Goal: Task Accomplishment & Management: Use online tool/utility

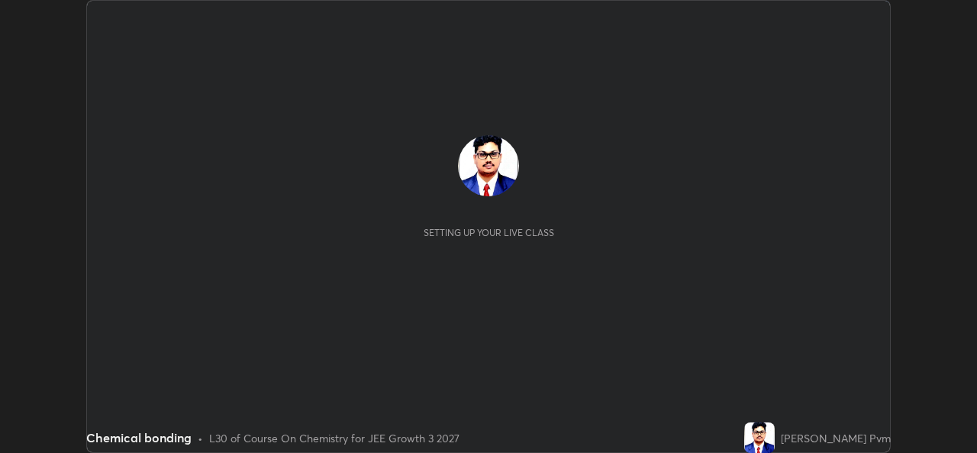
scroll to position [453, 977]
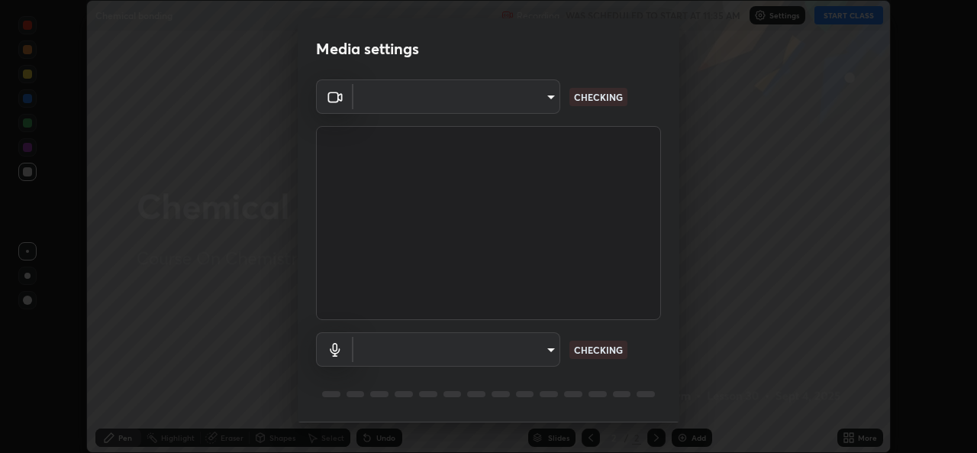
click at [846, 434] on div "Media settings ​ CHECKING ​ CHECKING 1 / 5 Next" at bounding box center [488, 226] width 977 height 453
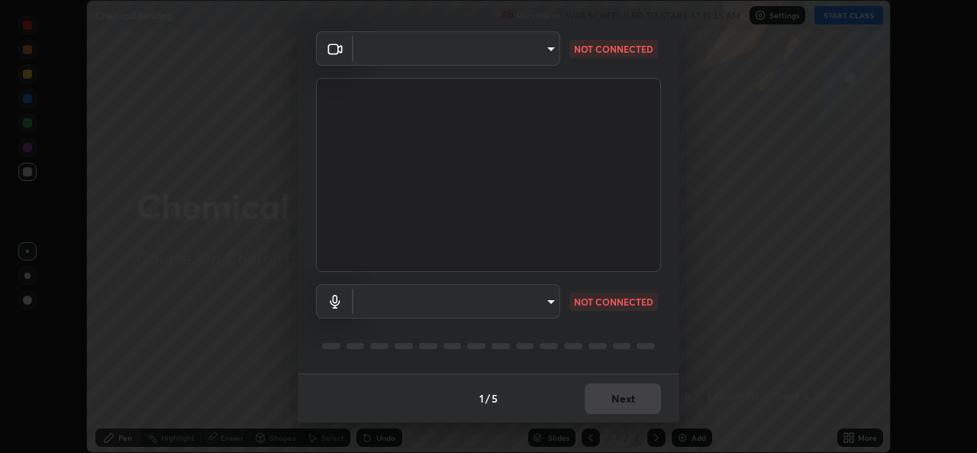
type input "576c985cfbf5b4ad5050d0d59b45d4e125e021a14bf2e74a268270e263c3ef83"
type input "default"
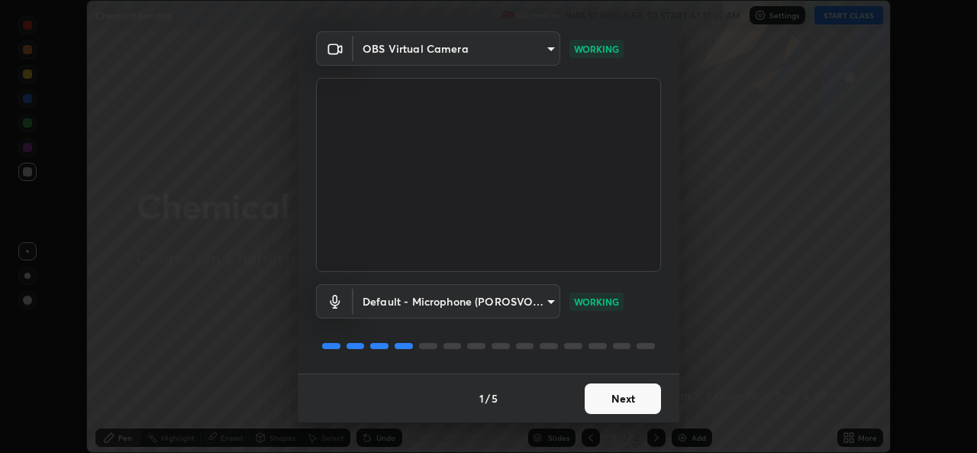
click at [611, 396] on button "Next" at bounding box center [623, 398] width 76 height 31
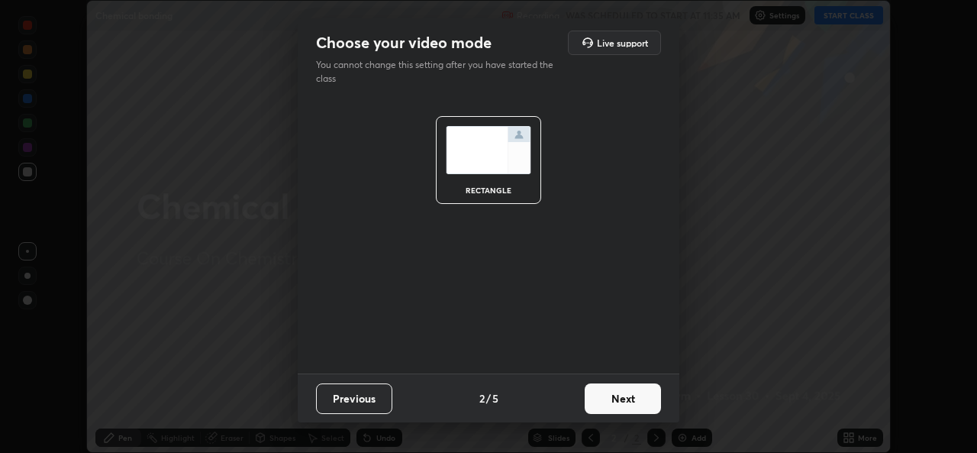
scroll to position [0, 0]
click at [617, 400] on button "Next" at bounding box center [623, 398] width 76 height 31
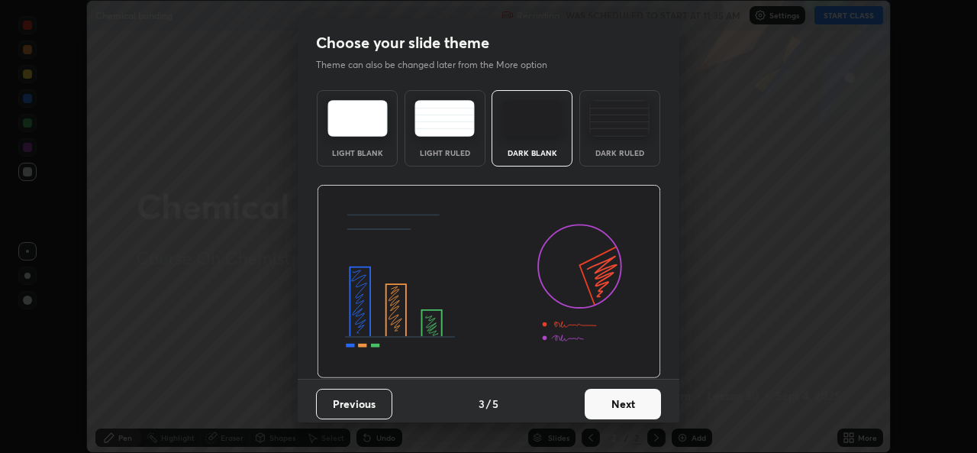
click at [618, 402] on button "Next" at bounding box center [623, 404] width 76 height 31
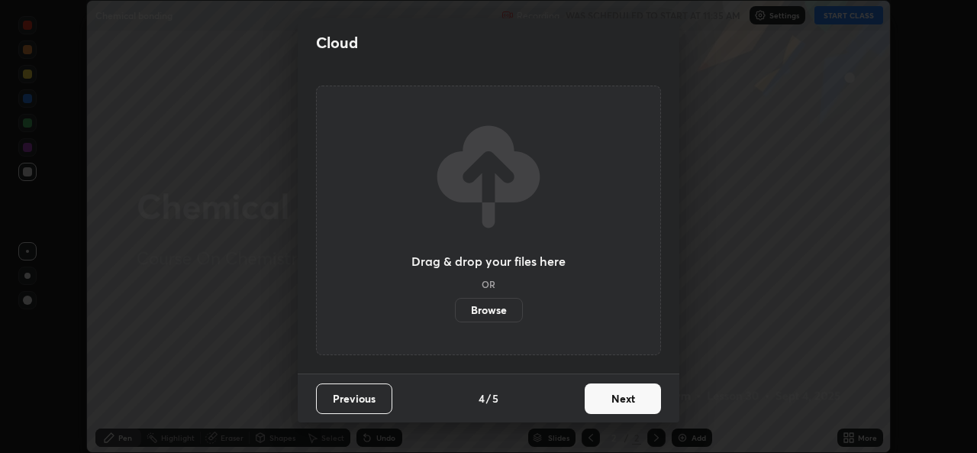
click at [617, 405] on button "Next" at bounding box center [623, 398] width 76 height 31
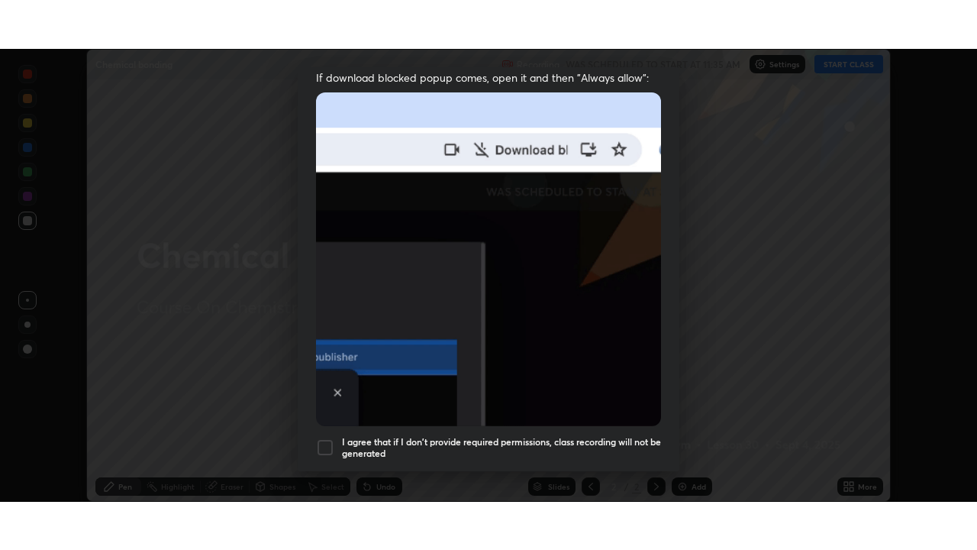
scroll to position [360, 0]
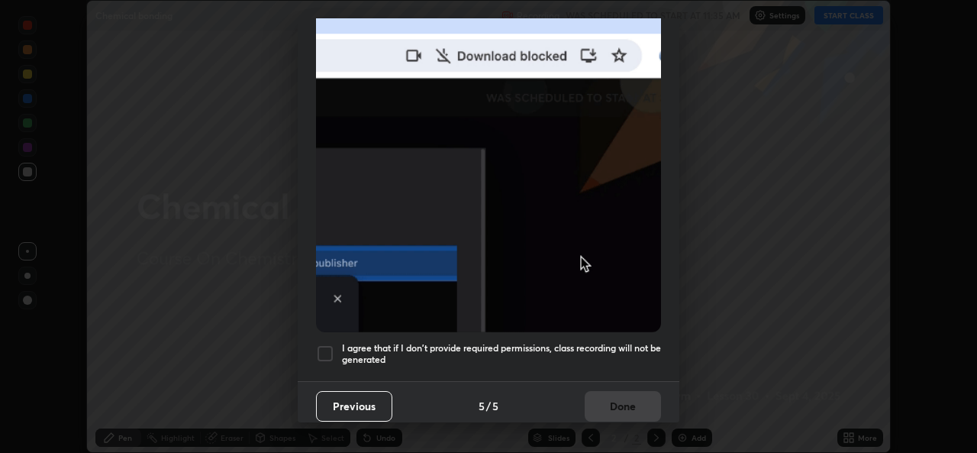
click at [324, 344] on div at bounding box center [325, 353] width 18 height 18
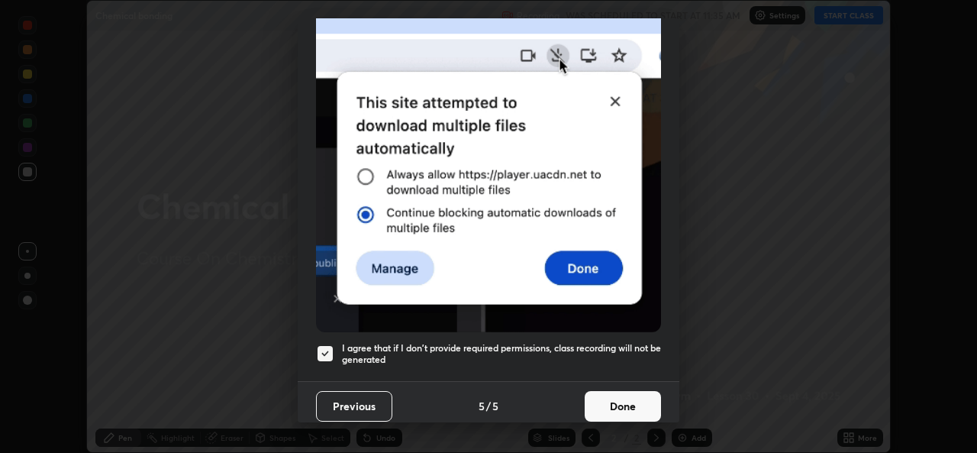
click at [617, 402] on button "Done" at bounding box center [623, 406] width 76 height 31
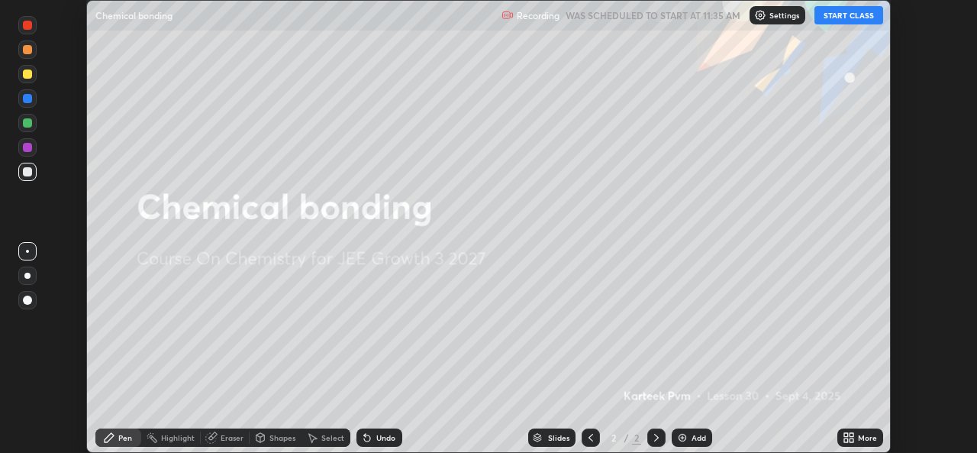
click at [840, 18] on button "START CLASS" at bounding box center [848, 15] width 69 height 18
click at [845, 438] on icon at bounding box center [846, 440] width 4 height 4
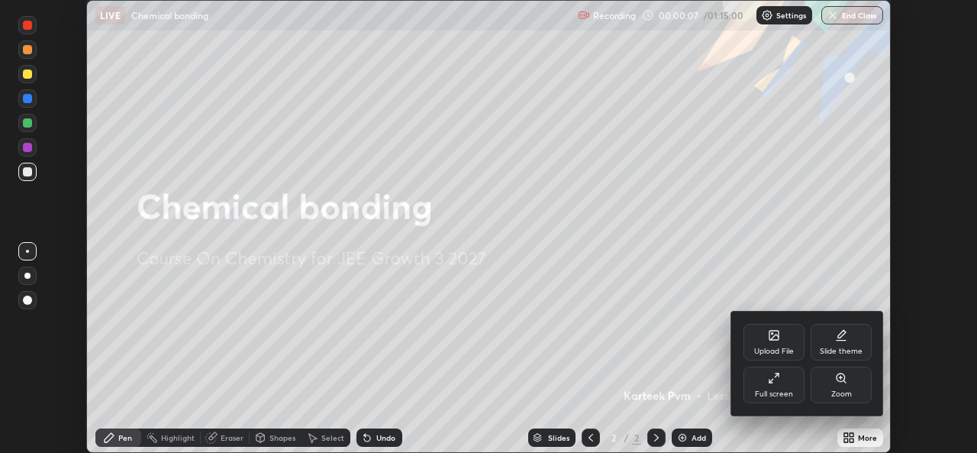
click at [767, 380] on div "Full screen" at bounding box center [773, 384] width 61 height 37
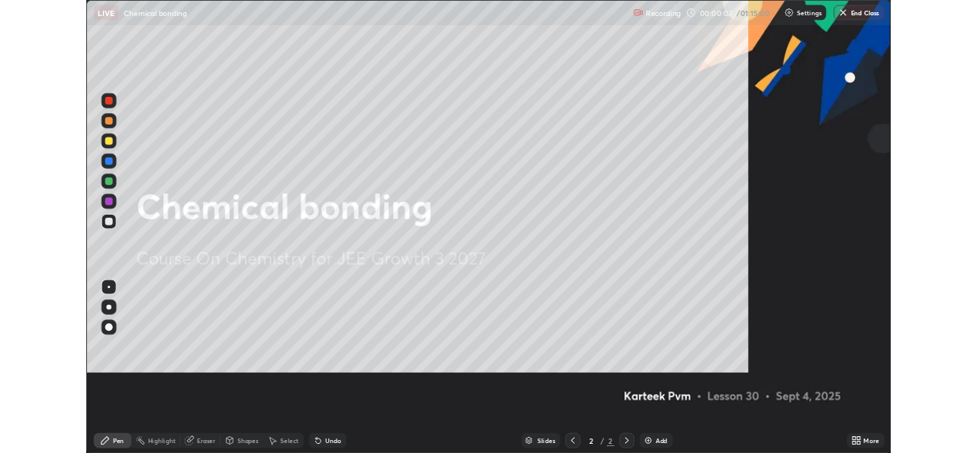
scroll to position [550, 977]
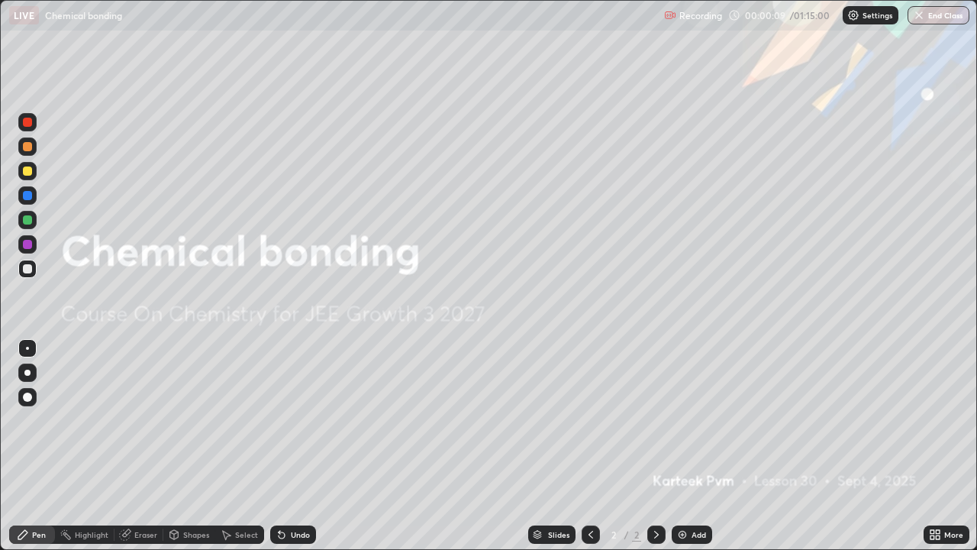
click at [655, 452] on icon at bounding box center [656, 534] width 12 height 12
click at [685, 452] on img at bounding box center [682, 534] width 12 height 12
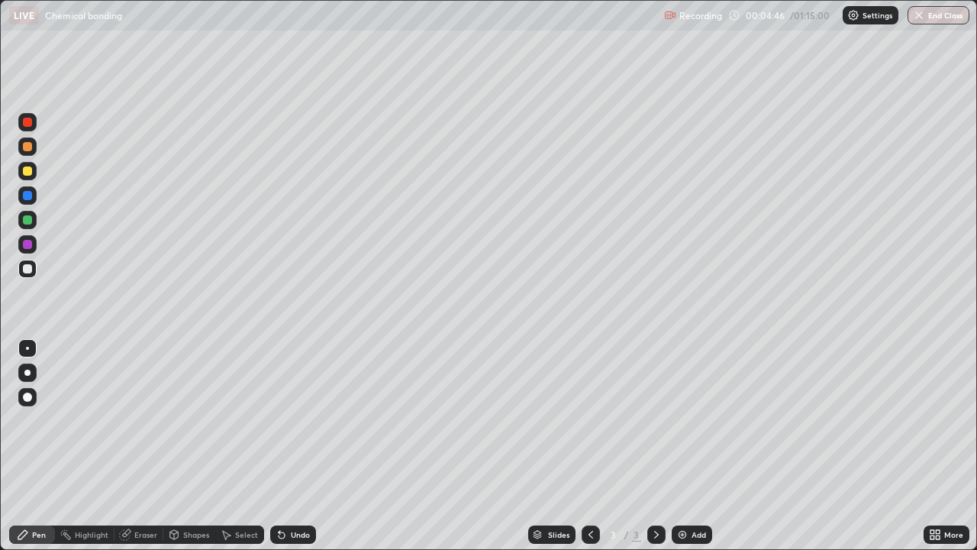
click at [28, 170] on div at bounding box center [27, 170] width 9 height 9
click at [678, 452] on img at bounding box center [682, 534] width 12 height 12
click at [26, 269] on div at bounding box center [27, 268] width 9 height 9
click at [29, 150] on div at bounding box center [27, 146] width 9 height 9
click at [301, 452] on div "Undo" at bounding box center [300, 535] width 19 height 8
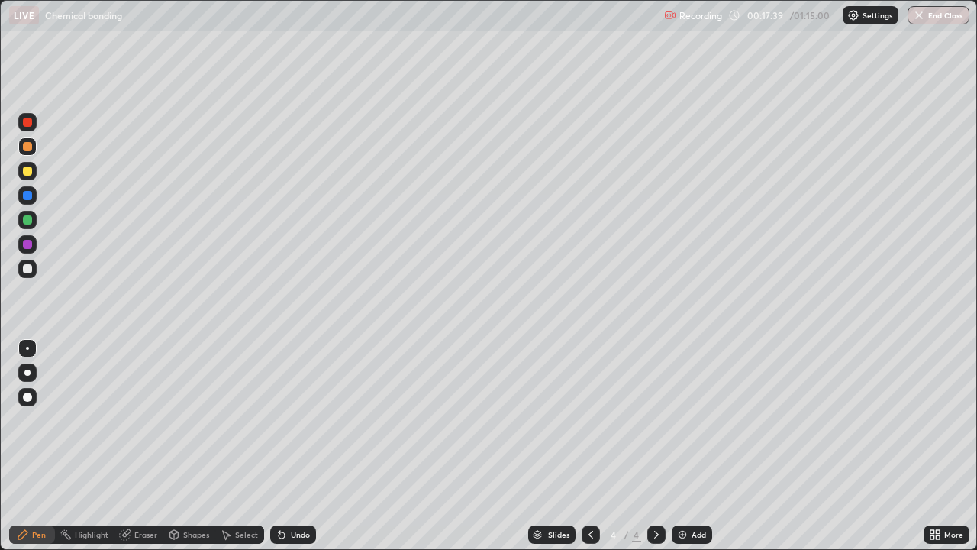
click at [300, 452] on div "Undo" at bounding box center [300, 535] width 19 height 8
click at [293, 452] on div "Undo" at bounding box center [300, 535] width 19 height 8
click at [279, 452] on icon at bounding box center [282, 535] width 6 height 6
click at [285, 452] on div "Undo" at bounding box center [293, 534] width 46 height 18
click at [28, 273] on div at bounding box center [27, 268] width 9 height 9
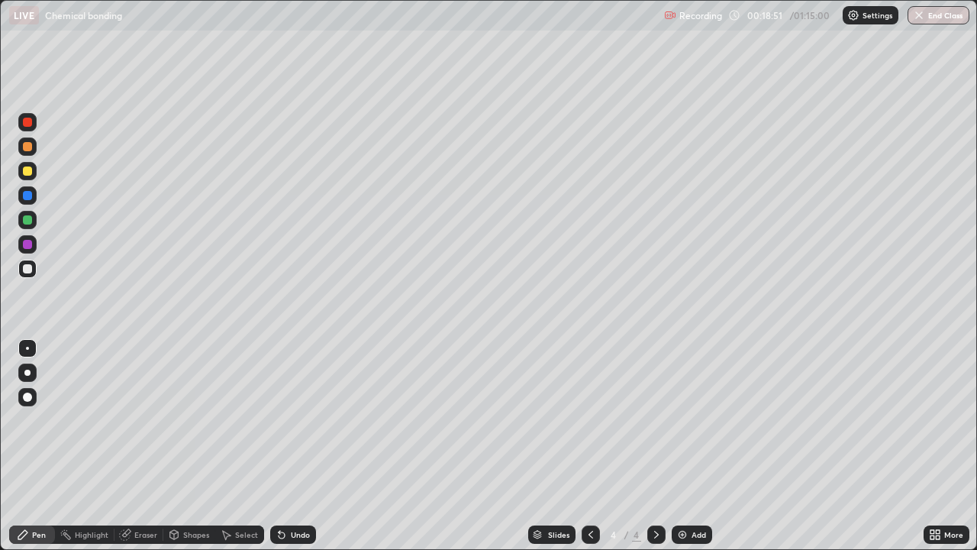
click at [279, 452] on icon at bounding box center [282, 535] width 6 height 6
click at [27, 172] on div at bounding box center [27, 170] width 9 height 9
click at [285, 452] on icon at bounding box center [282, 534] width 12 height 12
click at [27, 267] on div at bounding box center [27, 268] width 9 height 9
click at [30, 171] on div at bounding box center [27, 170] width 9 height 9
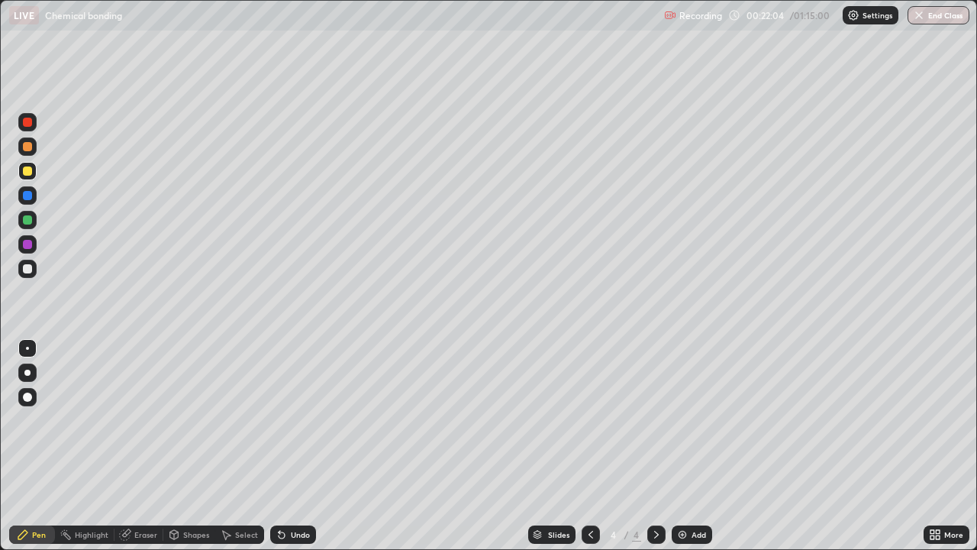
click at [30, 269] on div at bounding box center [27, 268] width 9 height 9
click at [246, 452] on div "Select" at bounding box center [246, 535] width 23 height 8
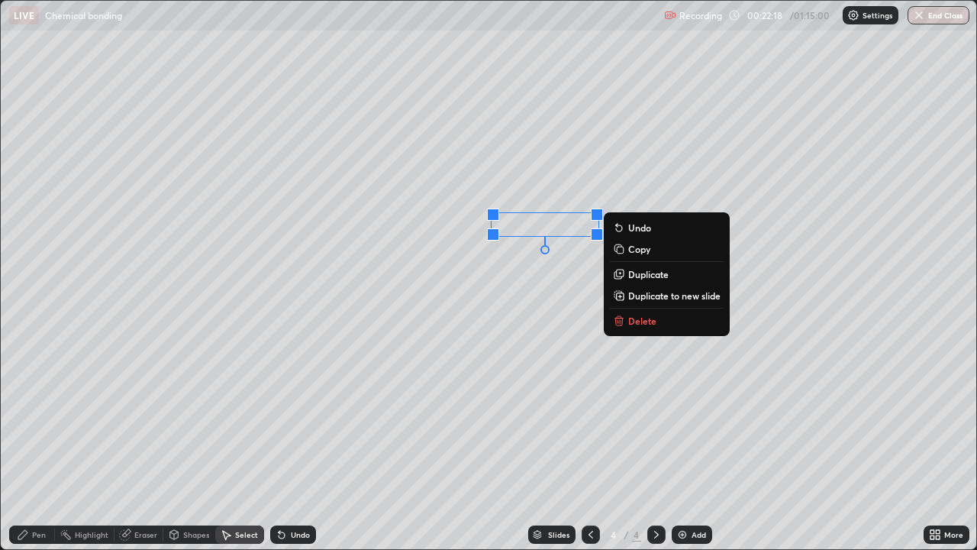
click at [563, 307] on div "0 ° Undo Copy Duplicate Duplicate to new slide Delete" at bounding box center [489, 275] width 976 height 548
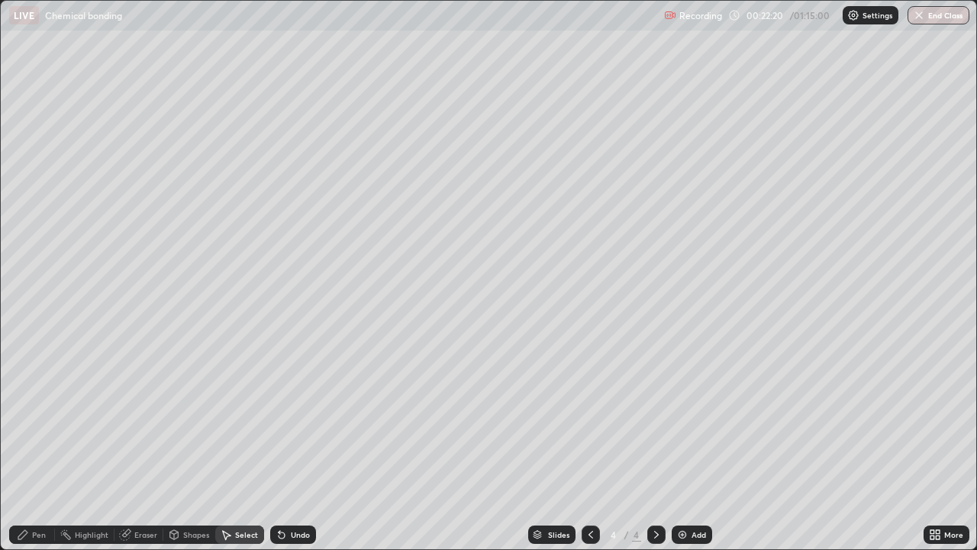
click at [39, 452] on div "Pen" at bounding box center [39, 535] width 14 height 8
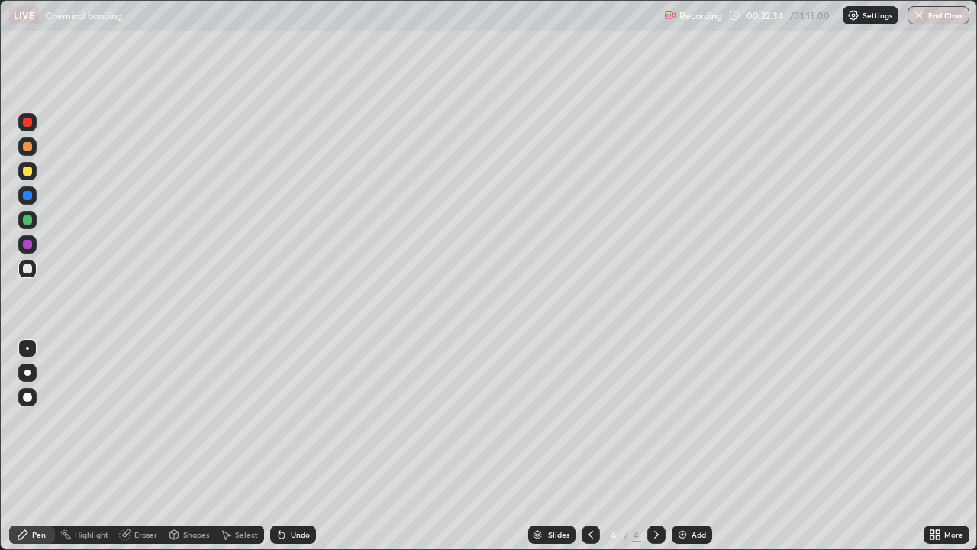
click at [293, 452] on div "Undo" at bounding box center [300, 535] width 19 height 8
click at [29, 174] on div at bounding box center [27, 170] width 9 height 9
click at [29, 268] on div at bounding box center [27, 268] width 9 height 9
click at [28, 171] on div at bounding box center [27, 170] width 9 height 9
click at [28, 267] on div at bounding box center [27, 268] width 9 height 9
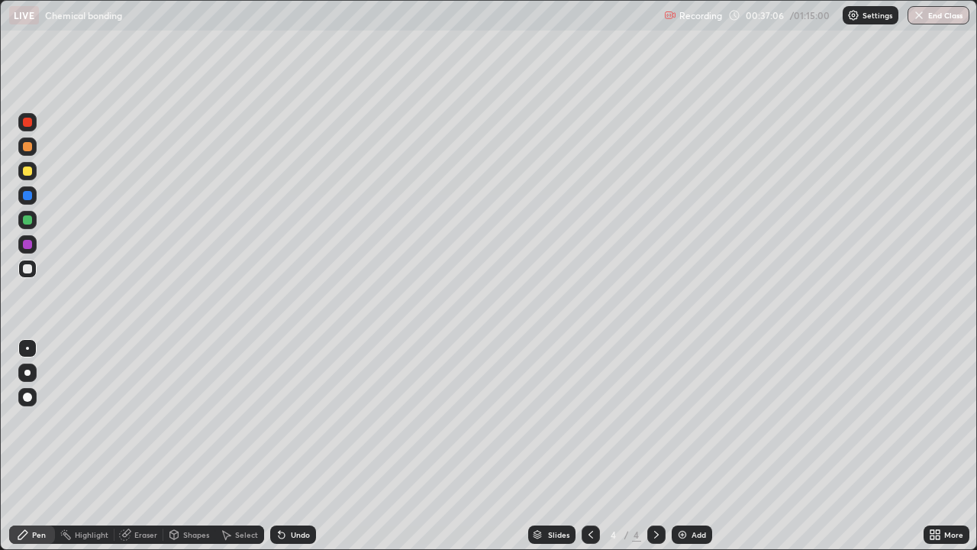
click at [684, 452] on div "Add" at bounding box center [692, 534] width 40 height 18
click at [28, 168] on div at bounding box center [27, 170] width 9 height 9
click at [26, 269] on div at bounding box center [27, 268] width 9 height 9
click at [27, 173] on div at bounding box center [27, 170] width 9 height 9
click at [30, 265] on div at bounding box center [27, 268] width 9 height 9
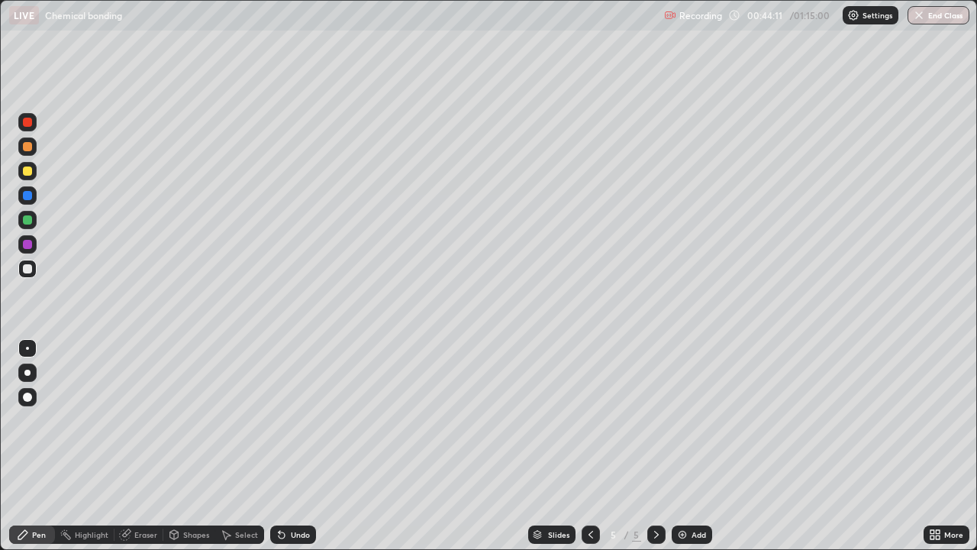
click at [27, 179] on div at bounding box center [27, 171] width 18 height 18
click at [299, 452] on div "Undo" at bounding box center [300, 535] width 19 height 8
click at [294, 452] on div "Undo" at bounding box center [293, 534] width 46 height 18
click at [292, 452] on div "Undo" at bounding box center [300, 535] width 19 height 8
click at [686, 452] on img at bounding box center [682, 534] width 12 height 12
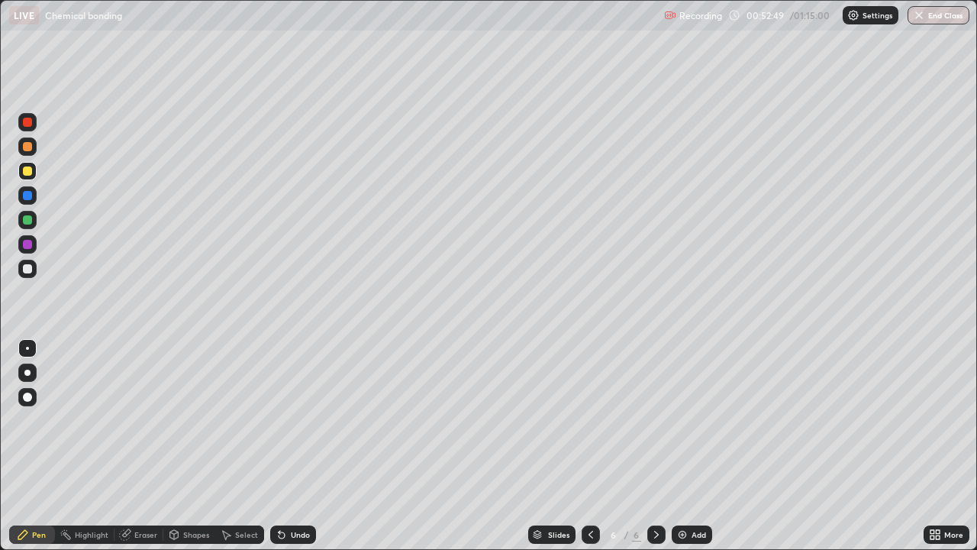
click at [26, 269] on div at bounding box center [27, 268] width 9 height 9
click at [285, 452] on div "Undo" at bounding box center [293, 534] width 46 height 18
click at [27, 166] on div at bounding box center [27, 170] width 9 height 9
click at [25, 271] on div at bounding box center [27, 268] width 9 height 9
click at [25, 175] on div at bounding box center [27, 170] width 9 height 9
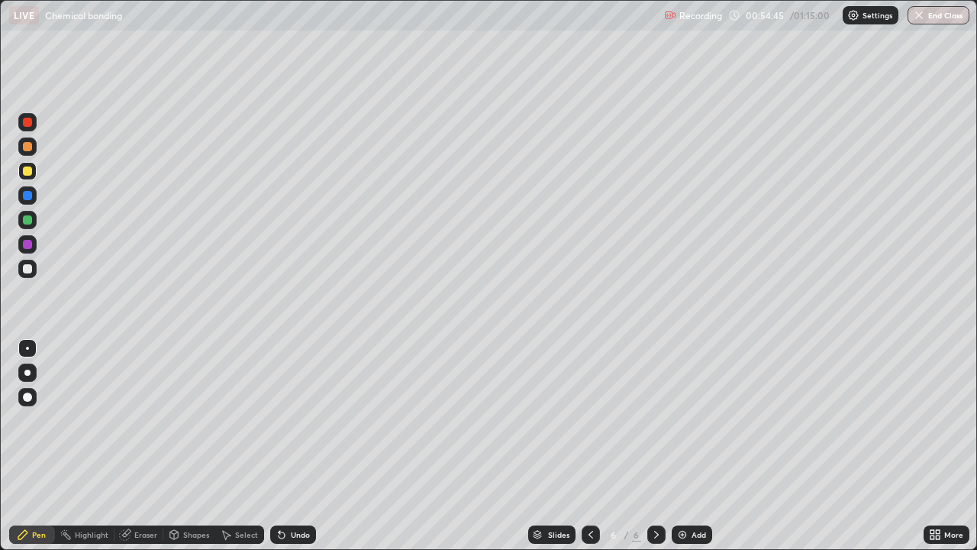
click at [24, 269] on div at bounding box center [27, 268] width 9 height 9
click at [23, 174] on div at bounding box center [27, 170] width 9 height 9
click at [27, 269] on div at bounding box center [27, 268] width 9 height 9
click at [29, 147] on div at bounding box center [27, 146] width 9 height 9
click at [26, 266] on div at bounding box center [27, 268] width 9 height 9
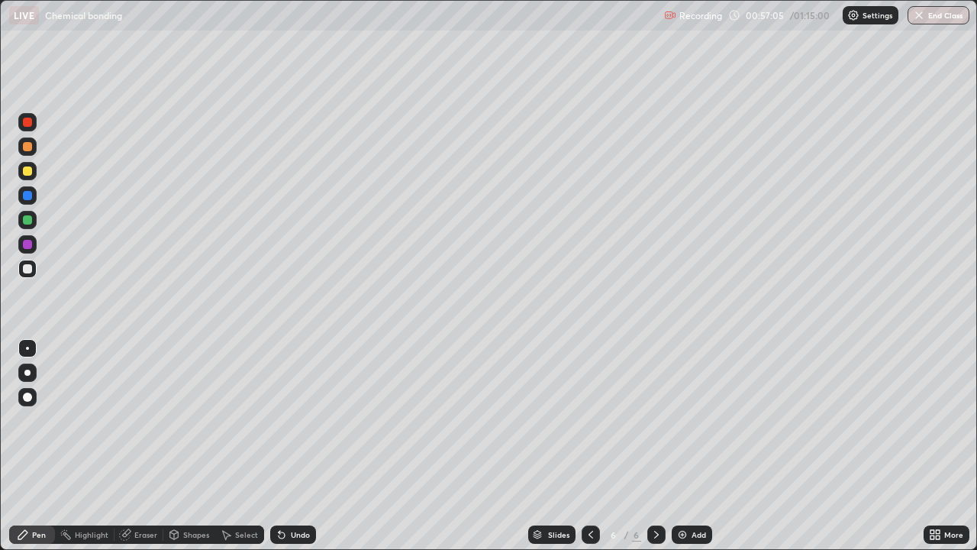
click at [297, 452] on div "Undo" at bounding box center [300, 535] width 19 height 8
click at [240, 452] on div "Select" at bounding box center [246, 535] width 23 height 8
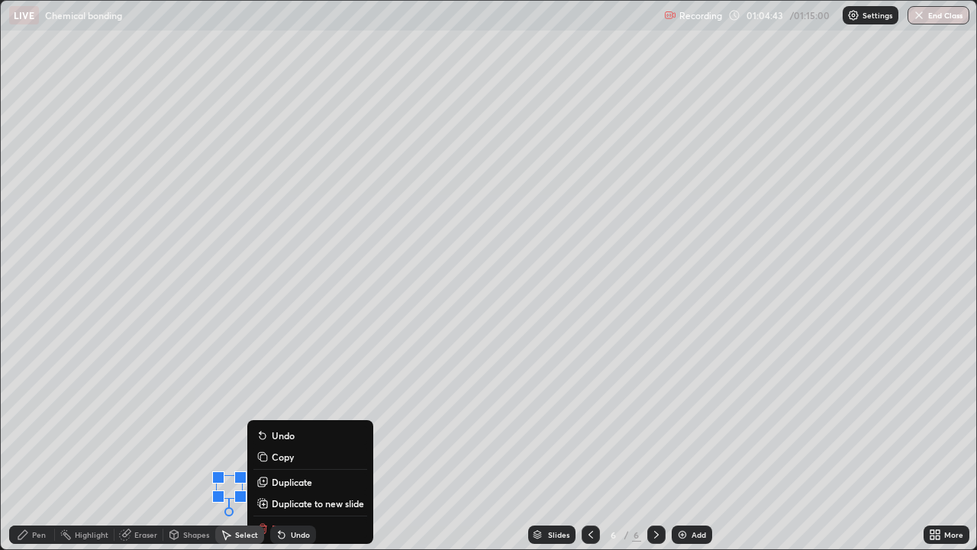
click at [123, 452] on div "0 ° Undo Copy Duplicate Duplicate to new slide Delete" at bounding box center [489, 275] width 976 height 548
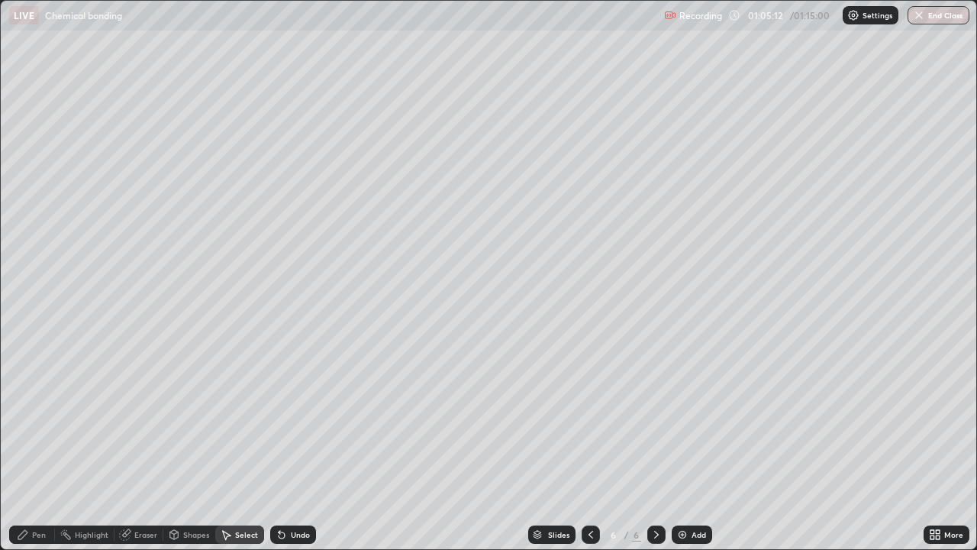
click at [683, 452] on img at bounding box center [682, 534] width 12 height 12
click at [111, 56] on div "0 ° Undo Copy Duplicate Duplicate to new slide Delete" at bounding box center [489, 275] width 976 height 548
click at [38, 452] on div "Pen" at bounding box center [39, 535] width 14 height 8
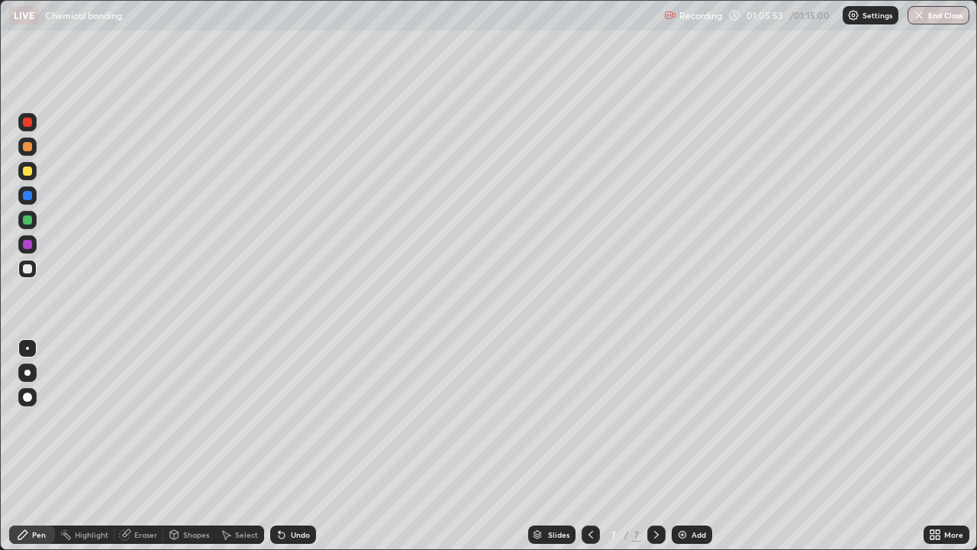
click at [295, 452] on div "Undo" at bounding box center [293, 534] width 46 height 18
click at [293, 452] on div "Undo" at bounding box center [293, 534] width 46 height 18
click at [292, 452] on div "Undo" at bounding box center [300, 535] width 19 height 8
click at [294, 452] on div "Undo" at bounding box center [300, 535] width 19 height 8
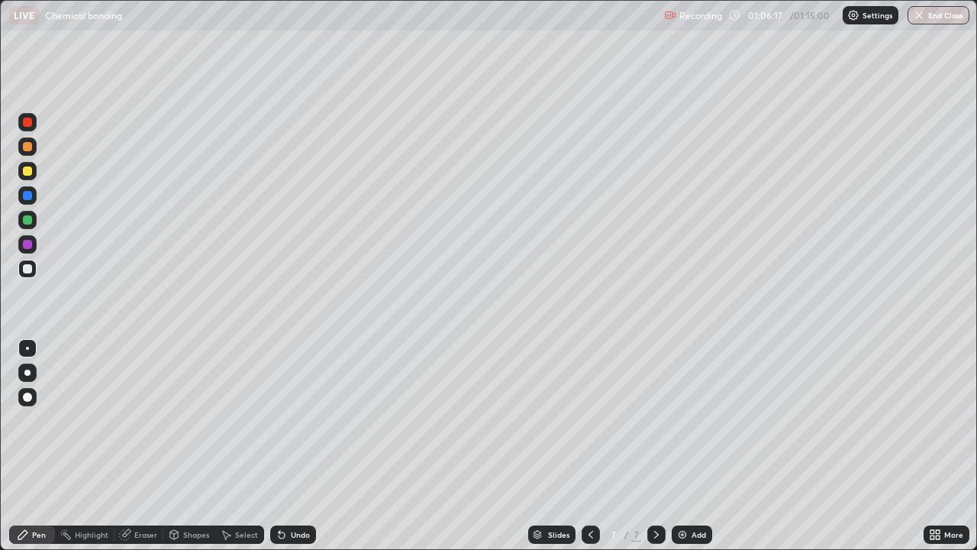
click at [297, 452] on div "Undo" at bounding box center [300, 535] width 19 height 8
click at [285, 452] on div "Undo" at bounding box center [293, 534] width 46 height 18
click at [291, 452] on div "Undo" at bounding box center [300, 535] width 19 height 8
click at [25, 272] on div at bounding box center [27, 268] width 9 height 9
click at [28, 167] on div at bounding box center [27, 170] width 9 height 9
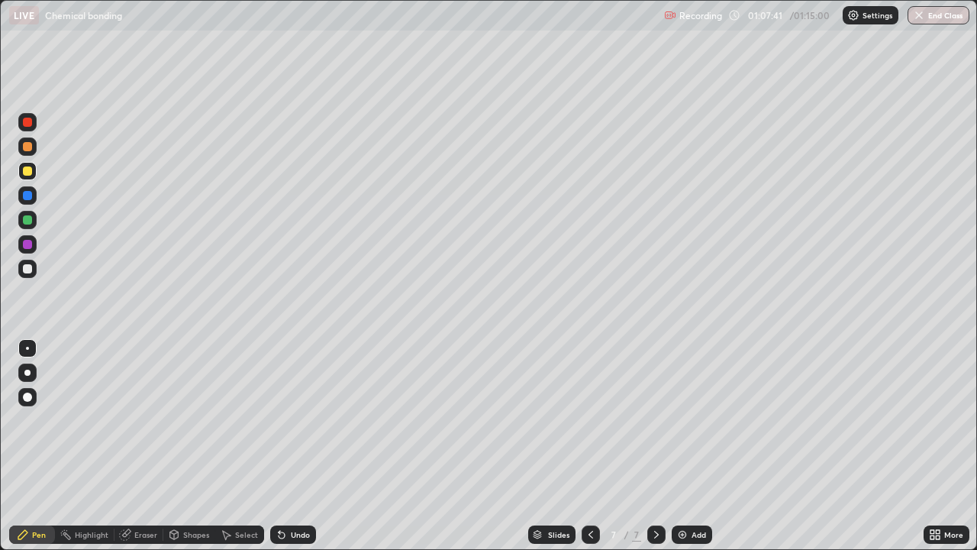
click at [279, 452] on icon at bounding box center [282, 535] width 6 height 6
click at [291, 452] on div "Undo" at bounding box center [293, 534] width 46 height 18
click at [290, 452] on div "Undo" at bounding box center [293, 534] width 46 height 18
click at [292, 452] on div "Undo" at bounding box center [300, 535] width 19 height 8
click at [28, 269] on div at bounding box center [27, 268] width 9 height 9
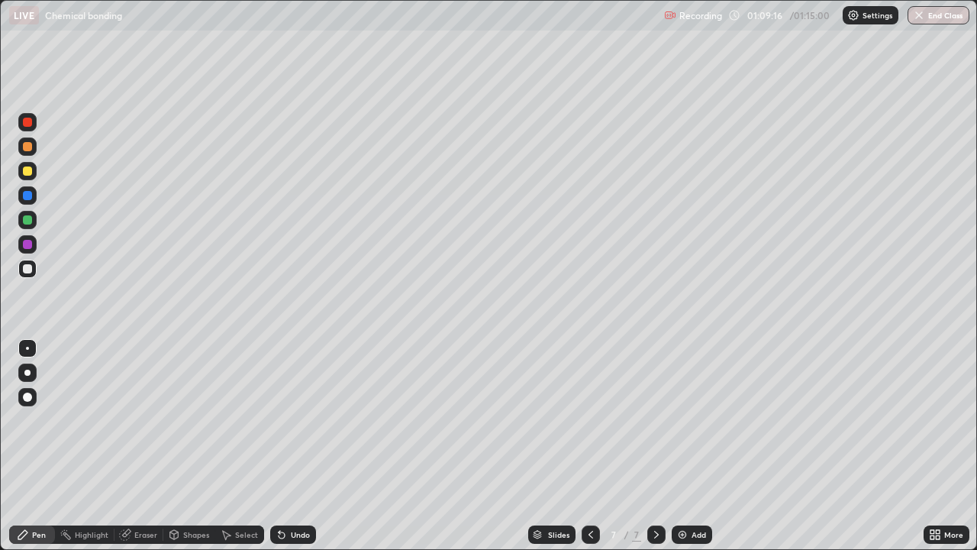
click at [28, 171] on div at bounding box center [27, 170] width 9 height 9
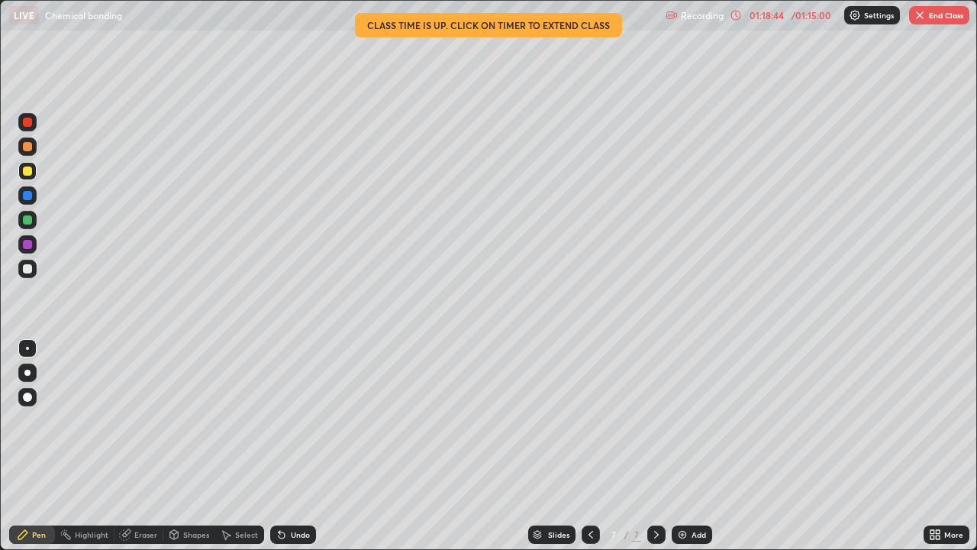
click at [589, 452] on icon at bounding box center [591, 534] width 12 height 12
click at [590, 452] on icon at bounding box center [591, 534] width 12 height 12
click at [589, 452] on icon at bounding box center [591, 535] width 5 height 8
click at [591, 452] on icon at bounding box center [591, 534] width 12 height 12
click at [655, 452] on icon at bounding box center [656, 534] width 12 height 12
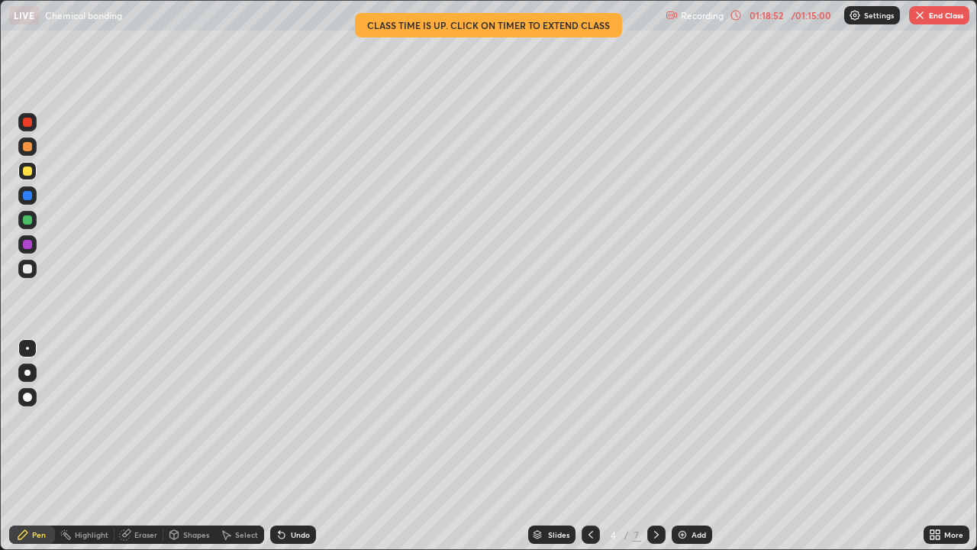
click at [654, 452] on icon at bounding box center [656, 535] width 5 height 8
click at [653, 452] on icon at bounding box center [656, 534] width 12 height 12
click at [655, 452] on icon at bounding box center [656, 534] width 12 height 12
click at [954, 21] on button "End Class" at bounding box center [939, 15] width 60 height 18
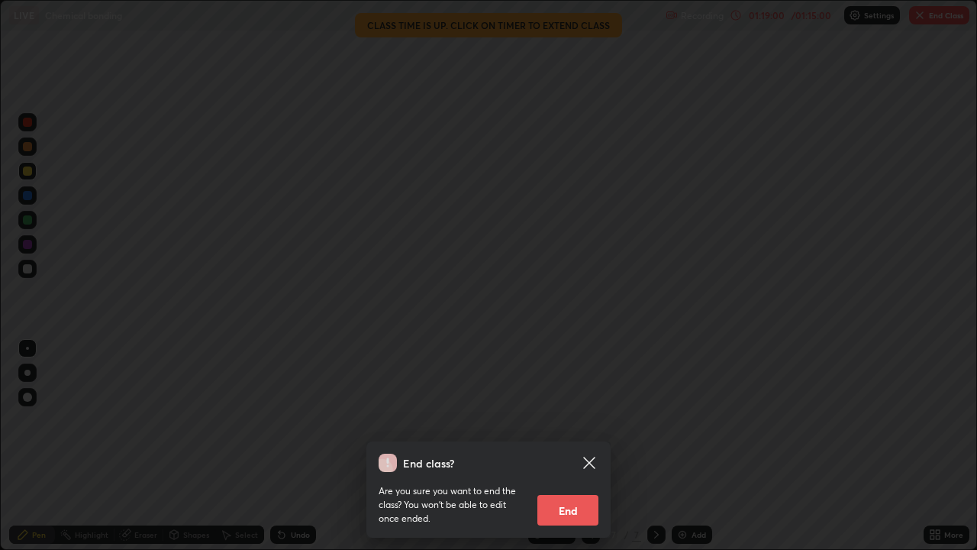
click at [573, 452] on button "End" at bounding box center [567, 510] width 61 height 31
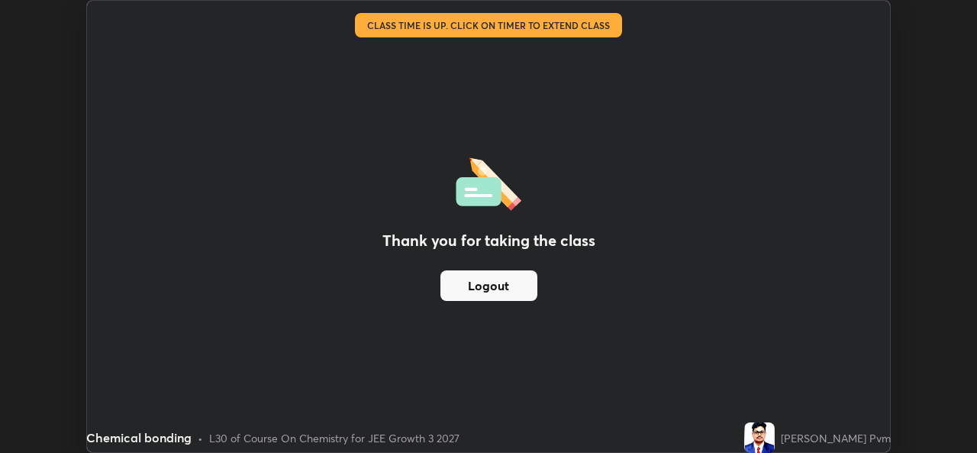
scroll to position [75879, 75355]
